Goal: Task Accomplishment & Management: Complete application form

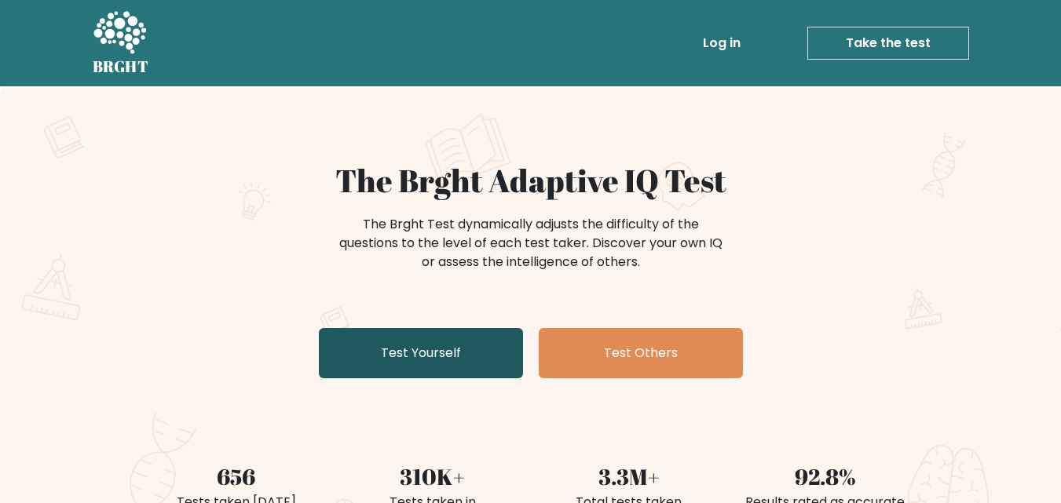
click at [481, 351] on link "Test Yourself" at bounding box center [421, 353] width 204 height 50
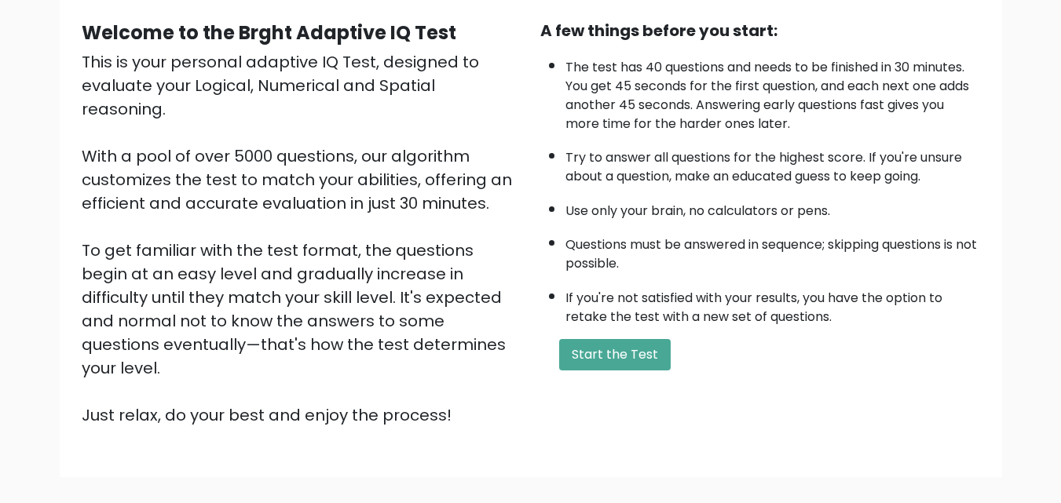
scroll to position [147, 0]
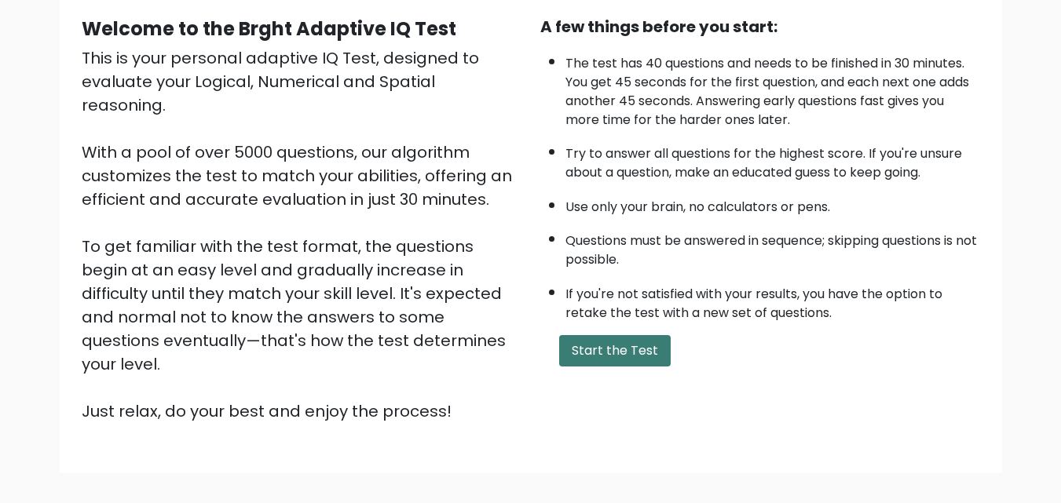
click at [632, 356] on button "Start the Test" at bounding box center [614, 350] width 111 height 31
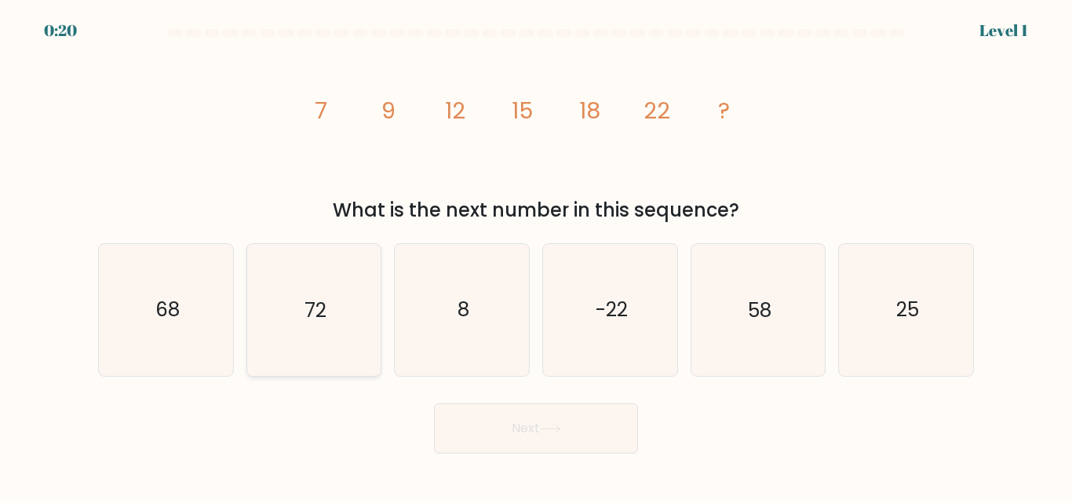
click at [334, 312] on icon "72" at bounding box center [313, 309] width 131 height 131
click at [536, 256] on input "b. 72" at bounding box center [536, 254] width 1 height 4
radio input "true"
click at [504, 423] on button "Next" at bounding box center [536, 429] width 204 height 50
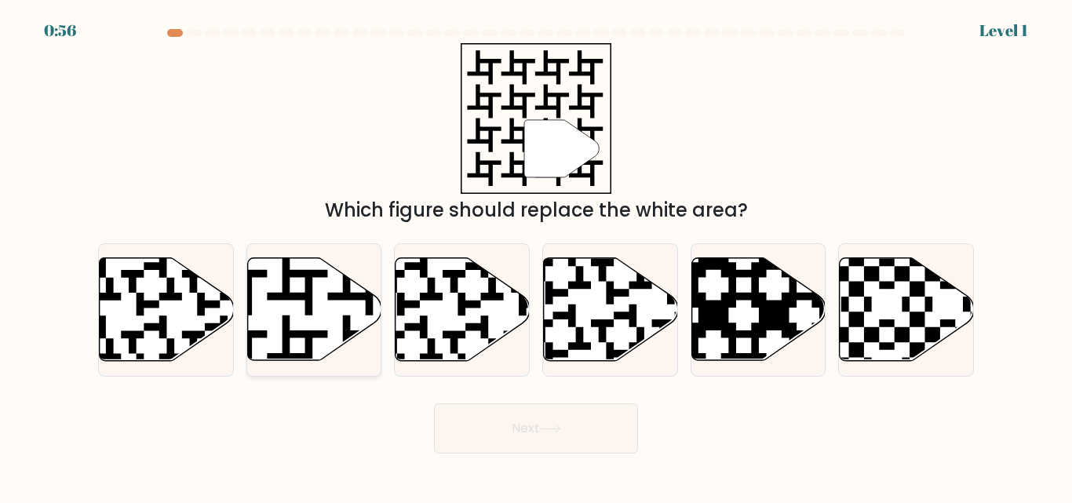
click at [270, 291] on icon at bounding box center [314, 309] width 134 height 103
click at [536, 256] on input "b." at bounding box center [536, 254] width 1 height 4
radio input "true"
click at [557, 423] on button "Next" at bounding box center [536, 429] width 204 height 50
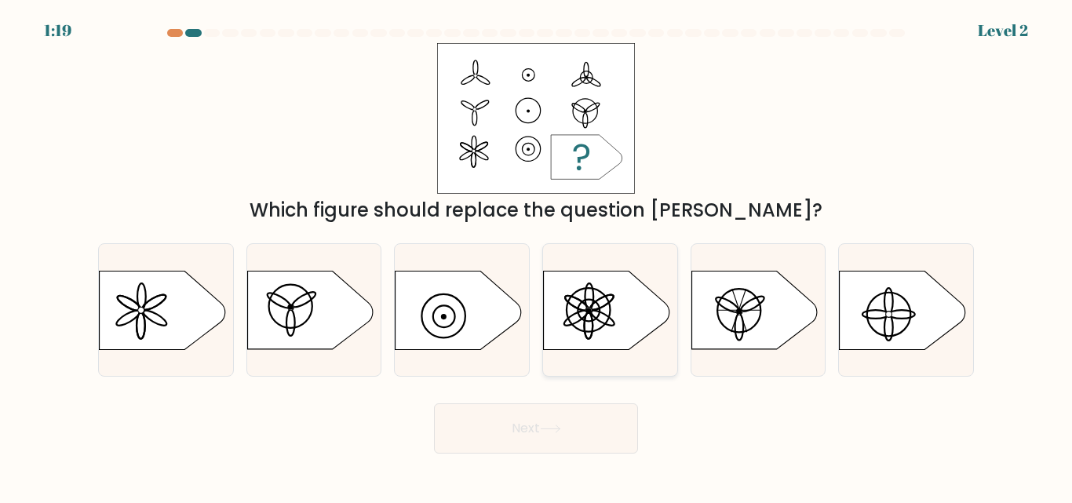
click at [612, 338] on icon at bounding box center [607, 310] width 126 height 79
click at [537, 256] on input "d." at bounding box center [536, 254] width 1 height 4
radio input "true"
click at [588, 423] on button "Next" at bounding box center [536, 429] width 204 height 50
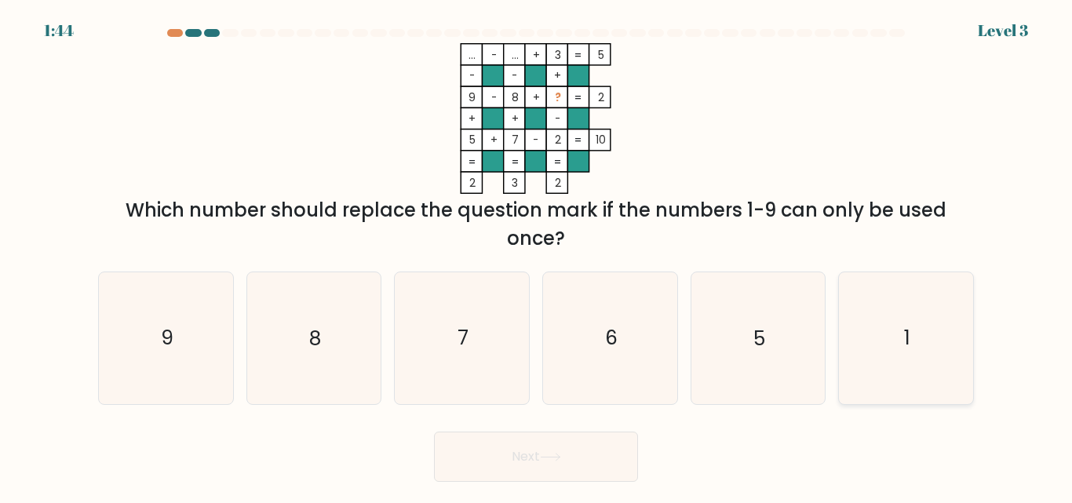
click at [932, 337] on icon "1" at bounding box center [906, 337] width 131 height 131
click at [537, 256] on input "f. 1" at bounding box center [536, 254] width 1 height 4
radio input "true"
click at [600, 468] on button "Next" at bounding box center [536, 457] width 204 height 50
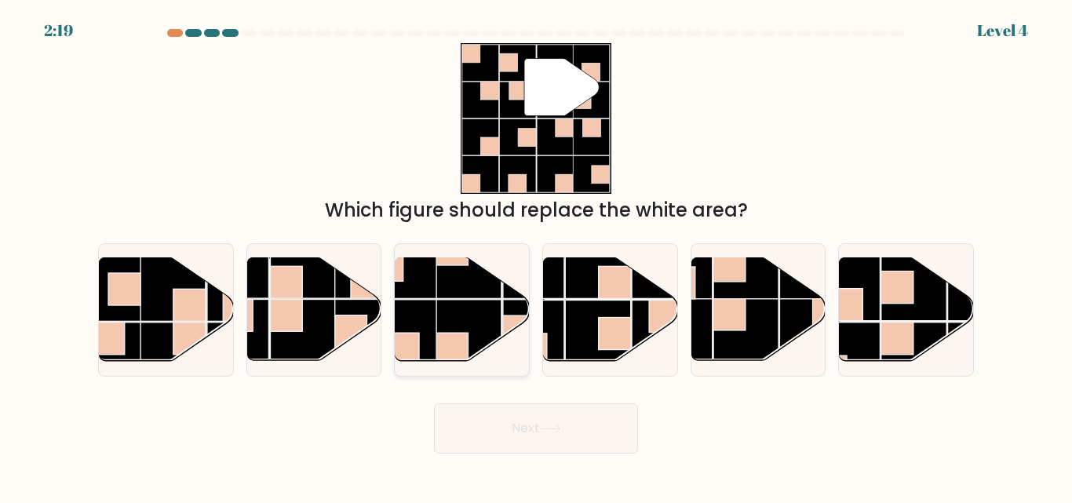
click at [465, 328] on rect at bounding box center [468, 332] width 65 height 65
click at [536, 256] on input "c." at bounding box center [536, 254] width 1 height 4
radio input "true"
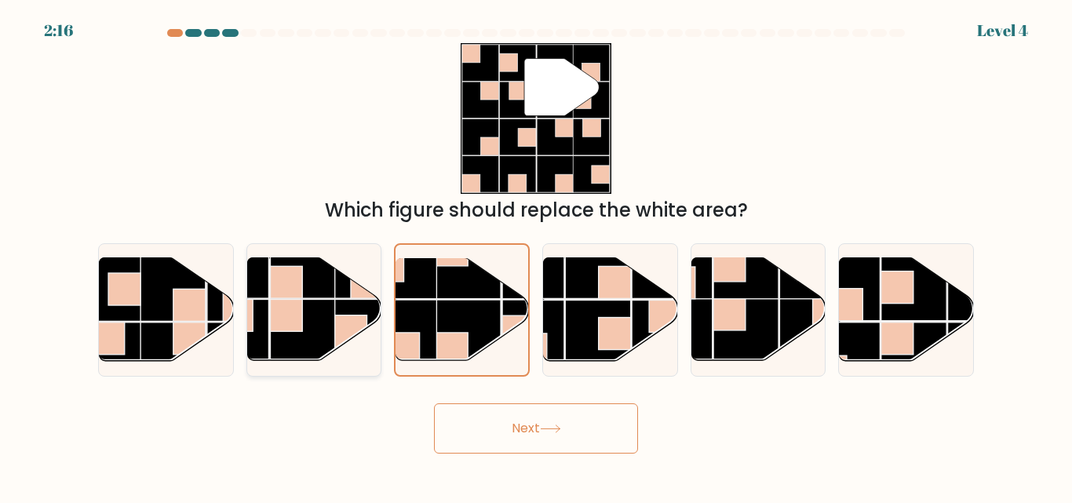
click at [330, 314] on rect at bounding box center [302, 332] width 65 height 65
click at [536, 256] on input "b." at bounding box center [536, 254] width 1 height 4
radio input "true"
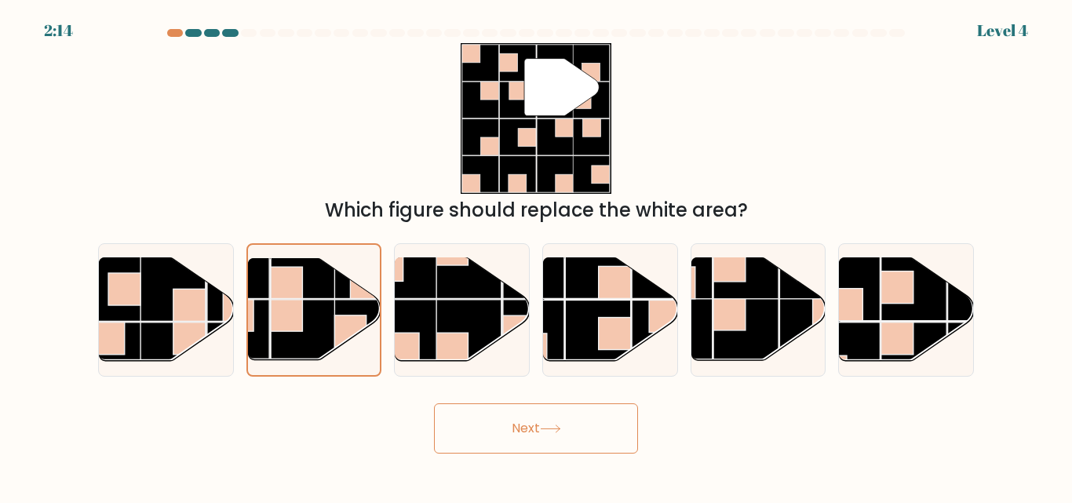
click at [488, 427] on button "Next" at bounding box center [536, 429] width 204 height 50
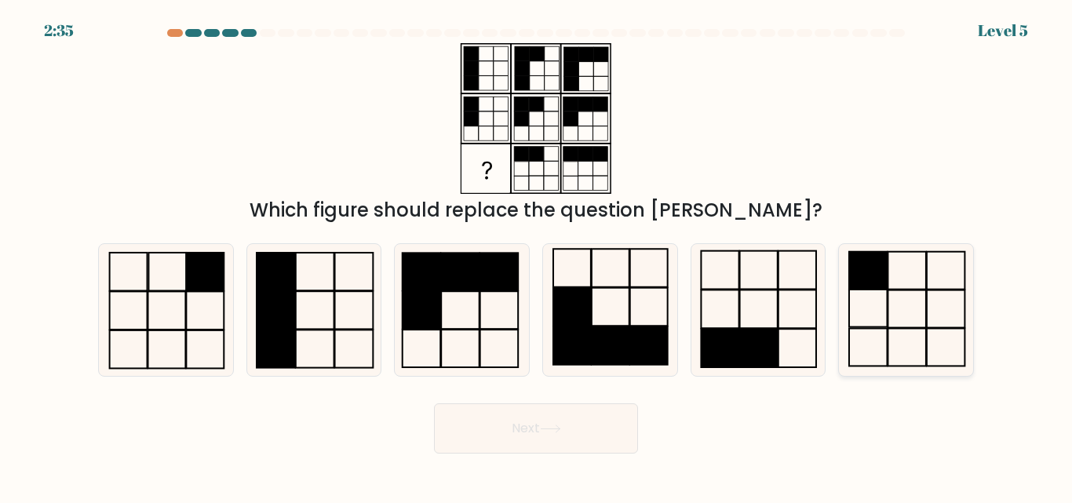
click at [887, 324] on rect at bounding box center [868, 309] width 38 height 38
click at [537, 256] on input "f." at bounding box center [536, 254] width 1 height 4
radio input "true"
click at [580, 439] on button "Next" at bounding box center [536, 429] width 204 height 50
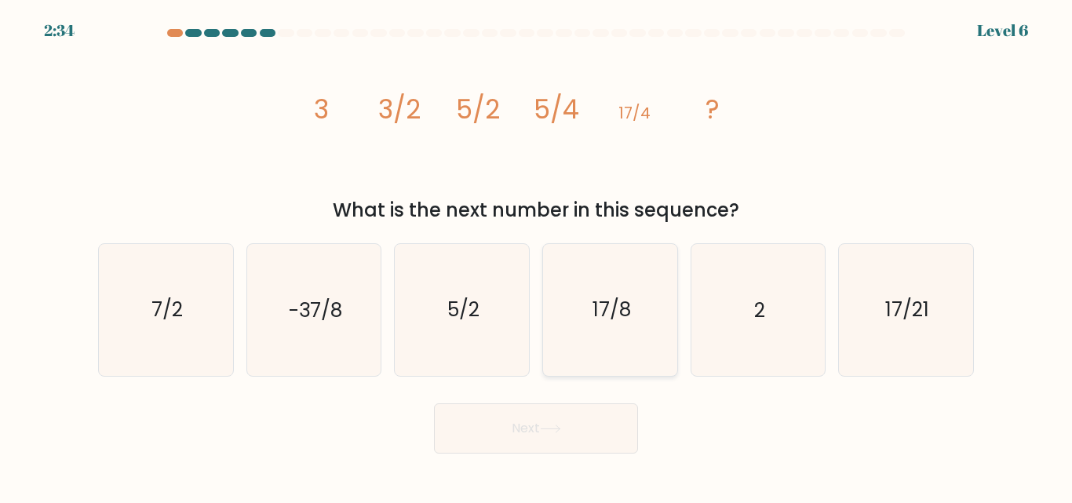
click at [611, 304] on text "17/8" at bounding box center [611, 310] width 38 height 27
click at [537, 256] on input "d. 17/8" at bounding box center [536, 254] width 1 height 4
radio input "true"
click at [561, 436] on button "Next" at bounding box center [536, 429] width 204 height 50
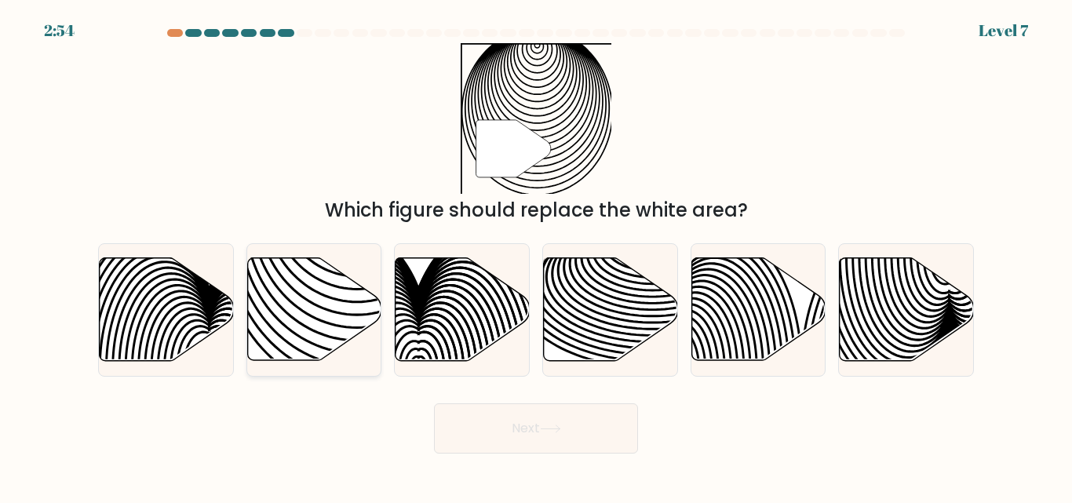
click at [291, 282] on icon at bounding box center [314, 309] width 134 height 103
click at [536, 256] on input "b." at bounding box center [536, 254] width 1 height 4
radio input "true"
click at [495, 420] on button "Next" at bounding box center [536, 429] width 204 height 50
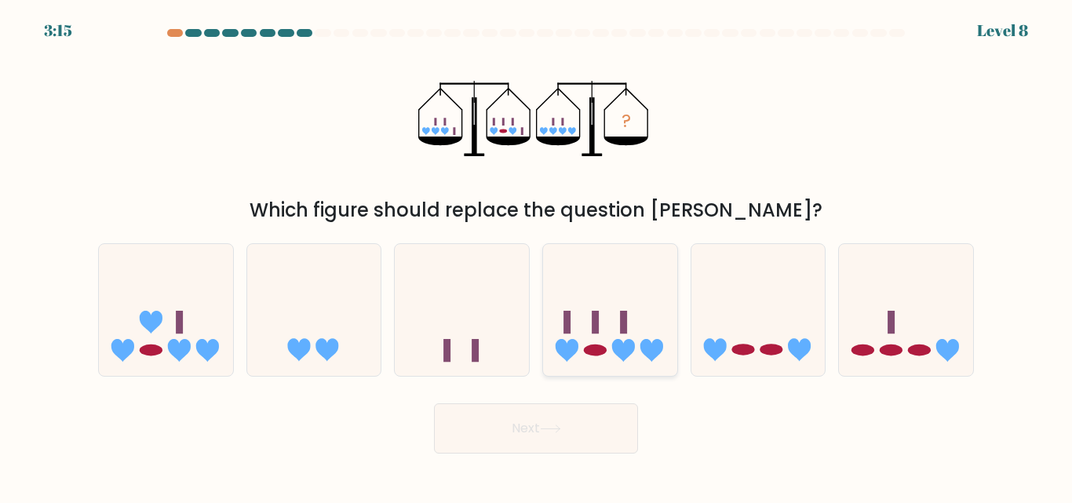
click at [588, 339] on icon at bounding box center [610, 309] width 134 height 111
click at [537, 256] on input "d." at bounding box center [536, 254] width 1 height 4
radio input "true"
click at [580, 426] on button "Next" at bounding box center [536, 429] width 204 height 50
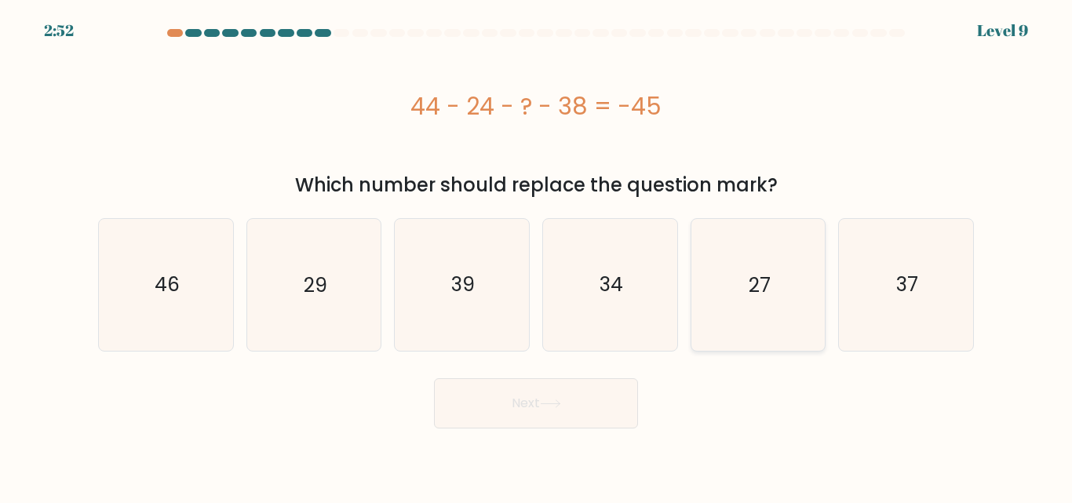
click at [804, 306] on icon "27" at bounding box center [757, 284] width 131 height 131
click at [537, 256] on input "e. 27" at bounding box center [536, 254] width 1 height 4
radio input "true"
click at [530, 407] on button "Next" at bounding box center [536, 403] width 204 height 50
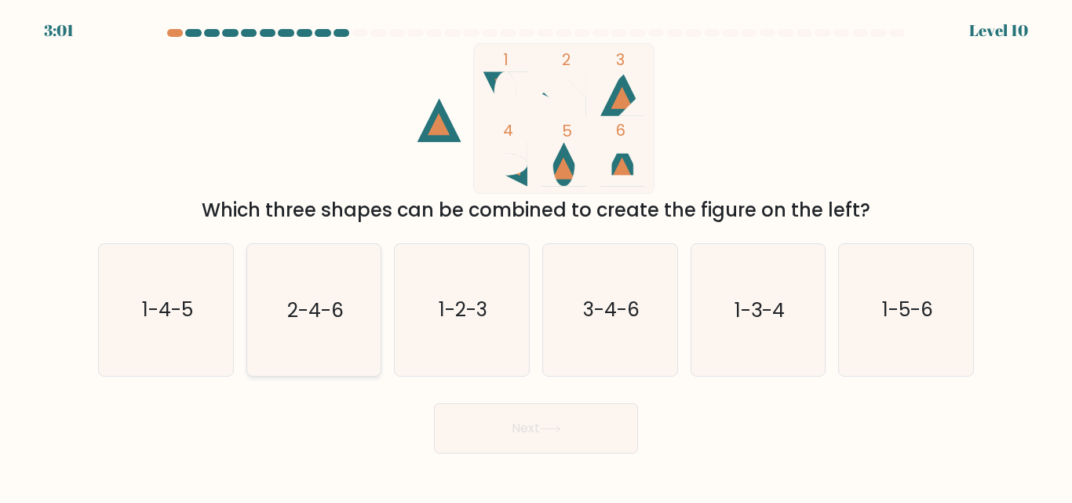
click at [348, 298] on icon "2-4-6" at bounding box center [313, 309] width 131 height 131
click at [536, 256] on input "b. 2-4-6" at bounding box center [536, 254] width 1 height 4
radio input "true"
click at [553, 429] on icon at bounding box center [550, 429] width 19 height 7
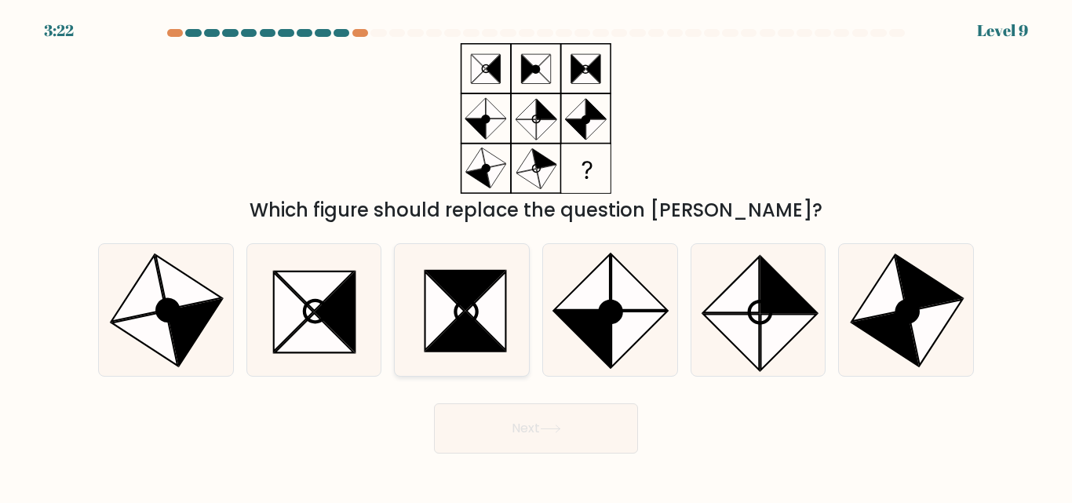
click at [456, 311] on icon at bounding box center [466, 311] width 21 height 21
click at [536, 256] on input "c." at bounding box center [536, 254] width 1 height 4
radio input "true"
click at [540, 442] on button "Next" at bounding box center [536, 429] width 204 height 50
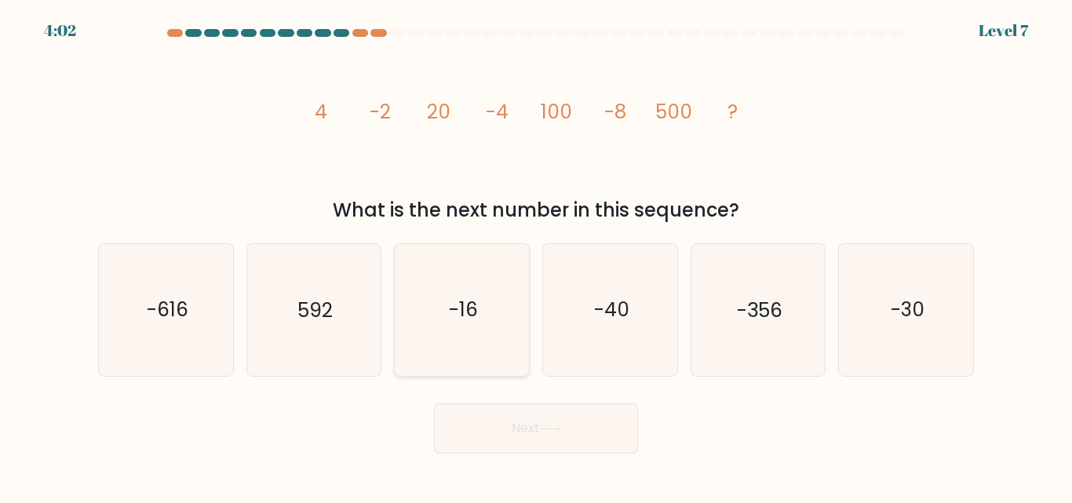
click at [449, 316] on text "-16" at bounding box center [463, 310] width 29 height 27
click at [536, 256] on input "c. -16" at bounding box center [536, 254] width 1 height 4
radio input "true"
click at [488, 417] on button "Next" at bounding box center [536, 429] width 204 height 50
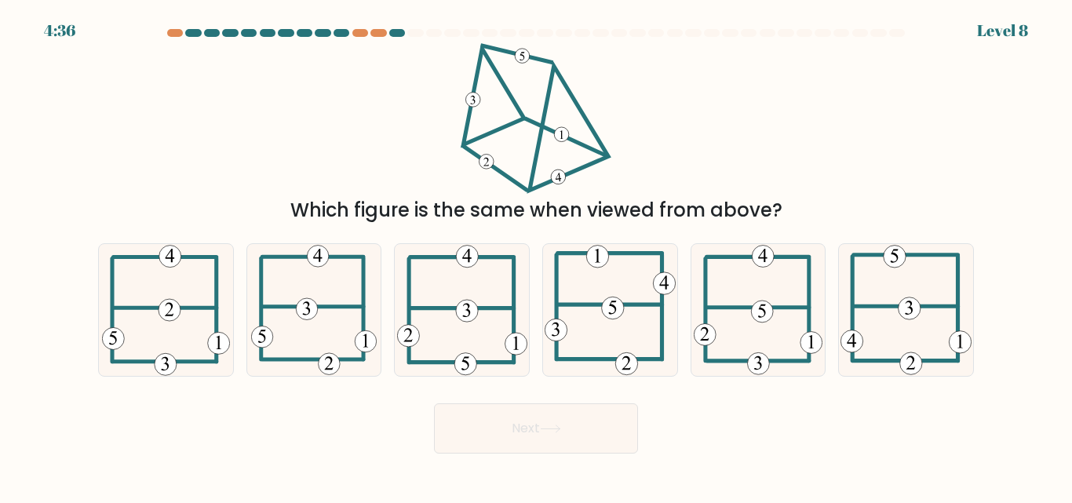
click at [420, 55] on div "Which figure is the same when viewed from above?" at bounding box center [536, 133] width 895 height 181
